Goal: Task Accomplishment & Management: Manage account settings

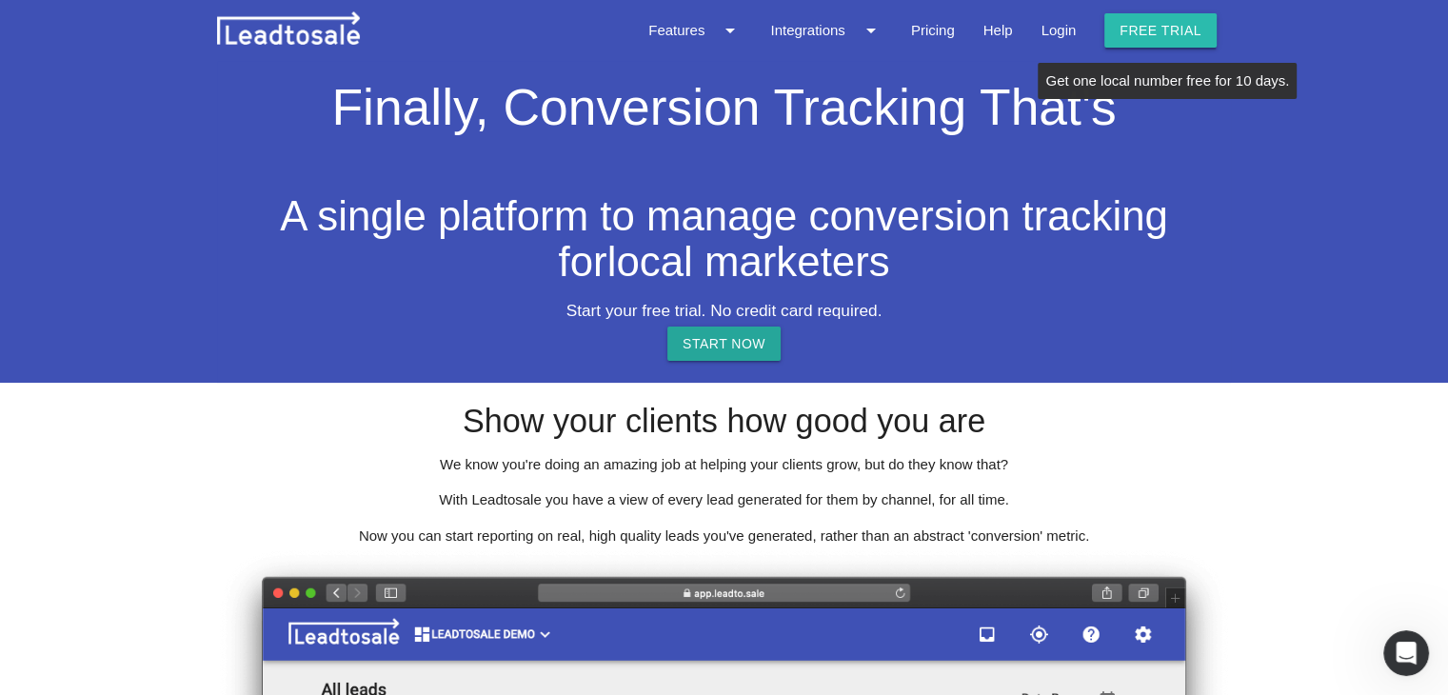
click at [1165, 36] on link "Free trial" at bounding box center [1160, 30] width 112 height 34
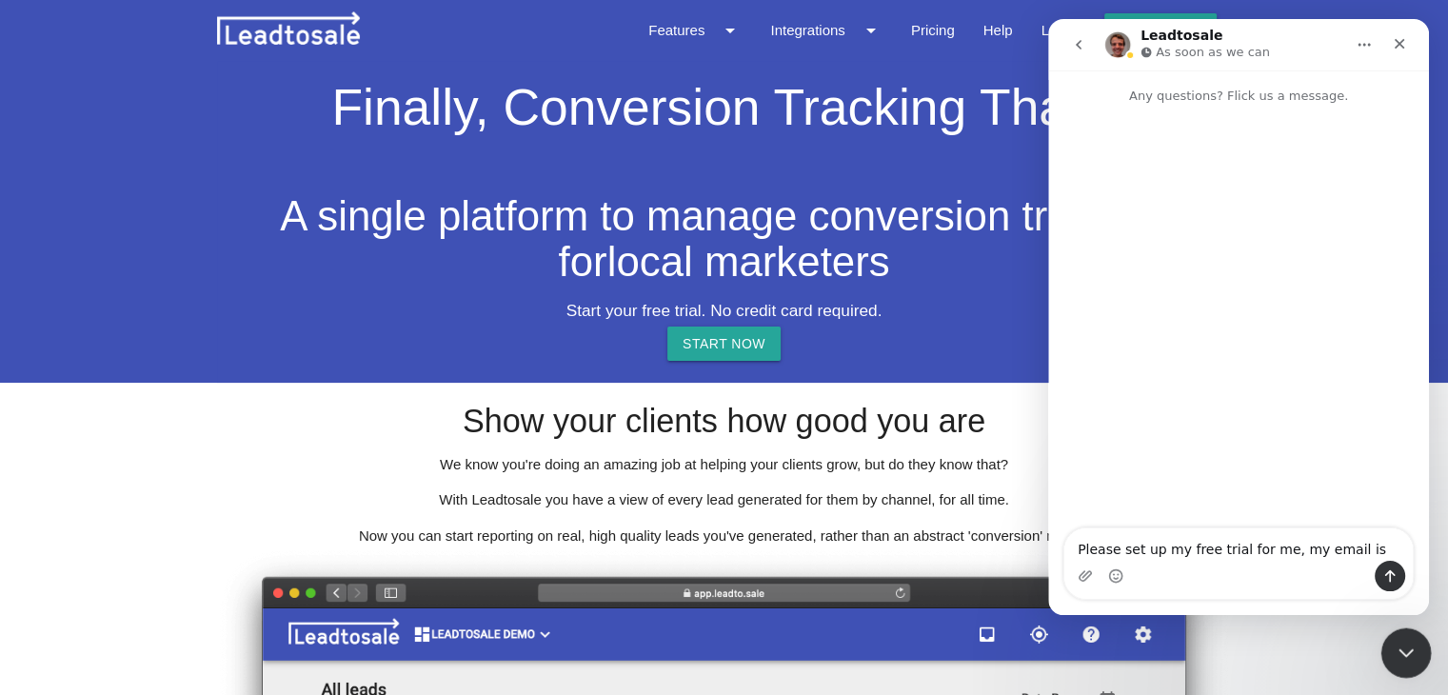
drag, startPoint x: 1382, startPoint y: 650, endPoint x: 1521, endPoint y: 718, distance: 154.5
click at [1380, 649] on html at bounding box center [1403, 650] width 46 height 46
click at [1405, 43] on icon "Close" at bounding box center [1399, 43] width 15 height 15
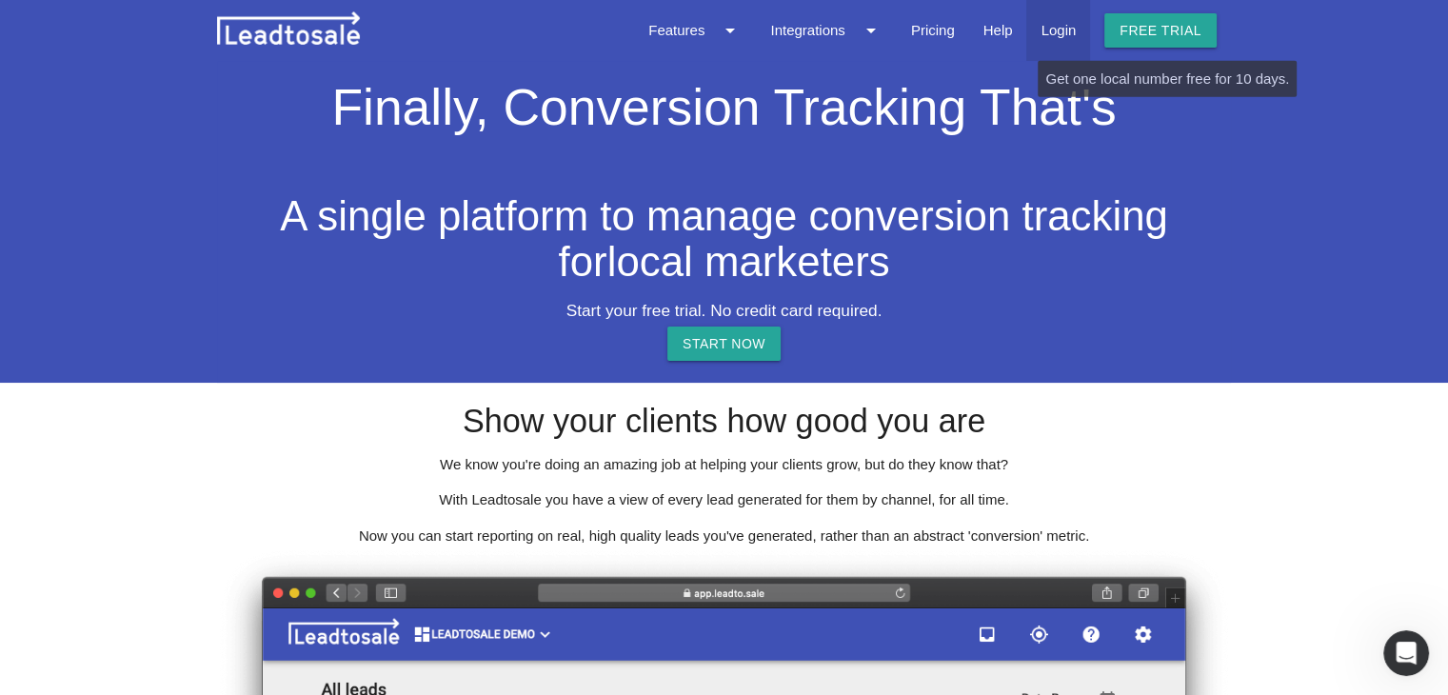
click at [1070, 32] on link "Login" at bounding box center [1058, 30] width 64 height 61
